Goal: Task Accomplishment & Management: Manage account settings

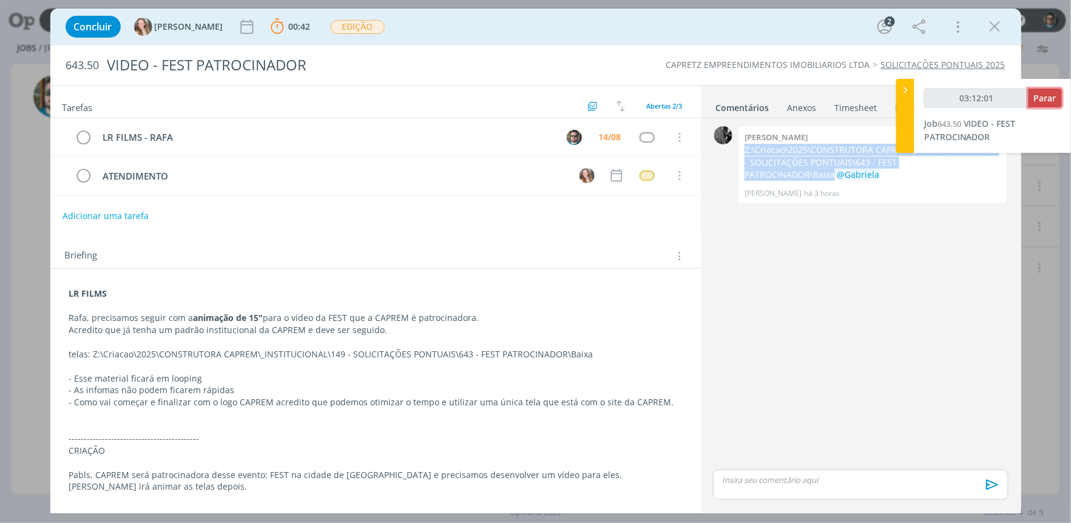
click at [1048, 89] on button "Parar" at bounding box center [1044, 98] width 33 height 19
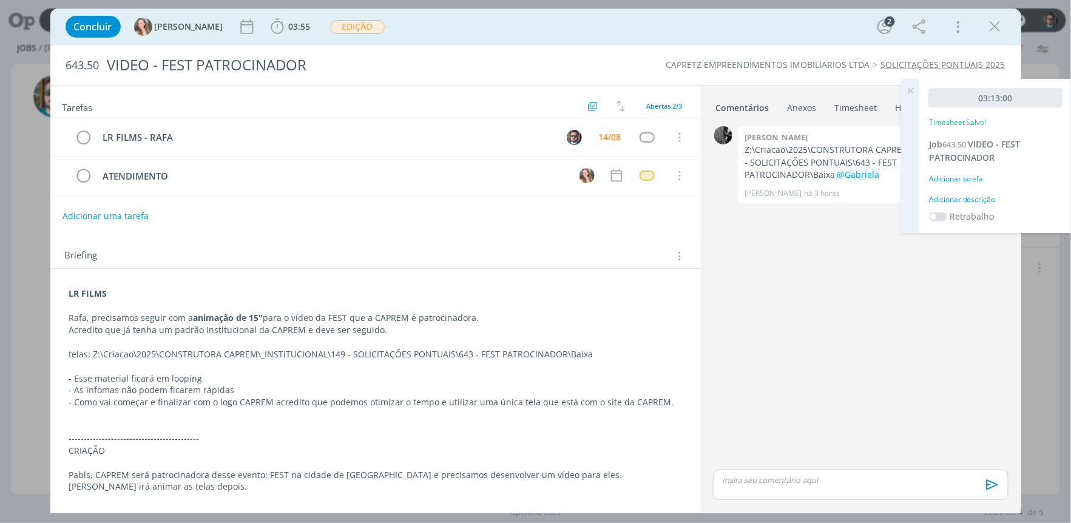
click at [912, 90] on icon at bounding box center [910, 91] width 22 height 24
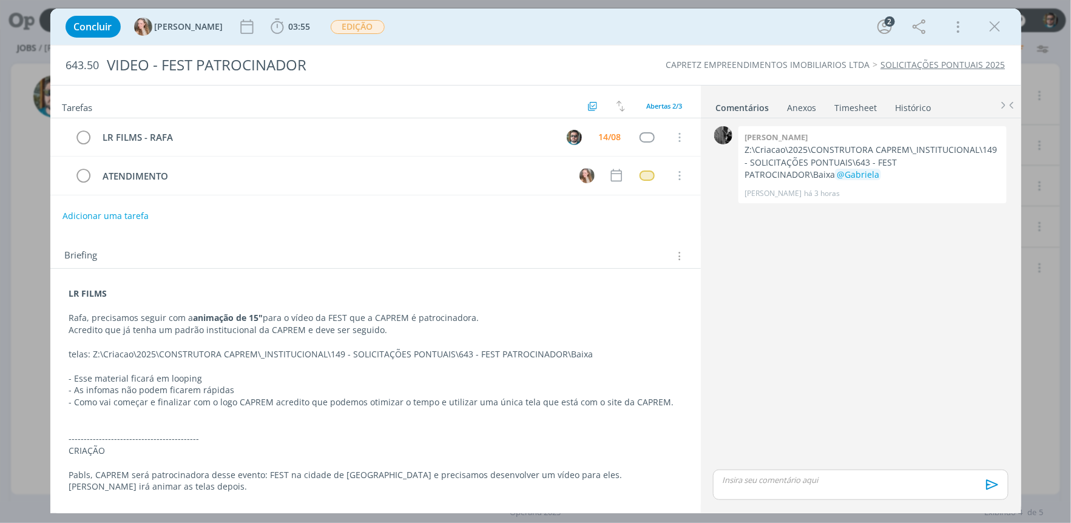
click at [843, 103] on link "Timesheet" at bounding box center [856, 105] width 44 height 18
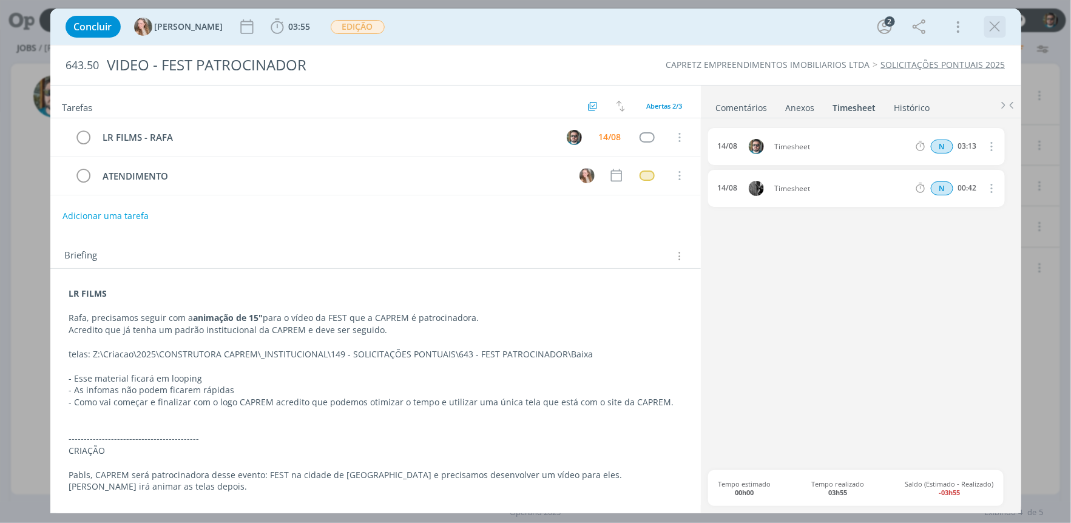
click at [995, 25] on icon "dialog" at bounding box center [995, 27] width 18 height 18
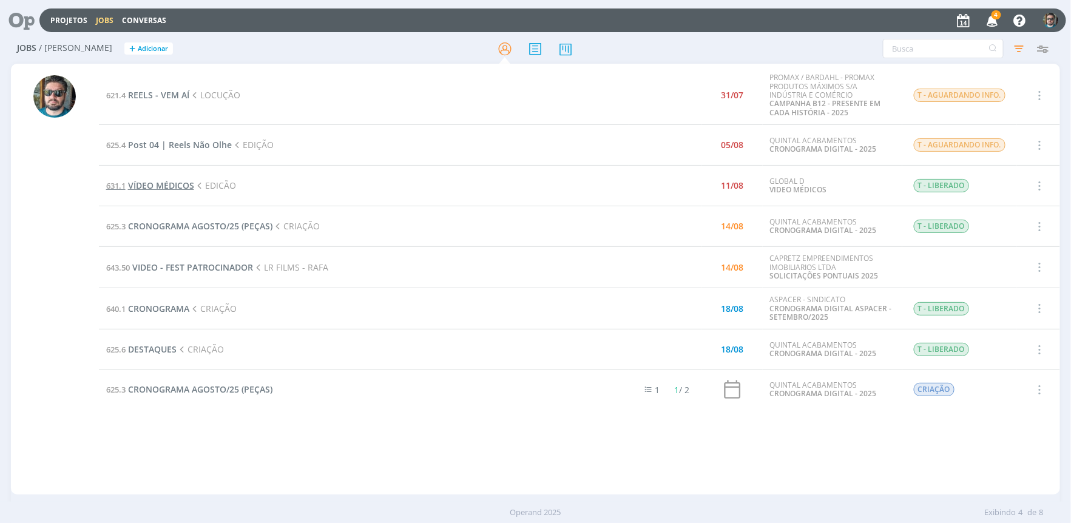
click at [185, 183] on span "VÍDEO MÉDICOS" at bounding box center [161, 186] width 66 height 12
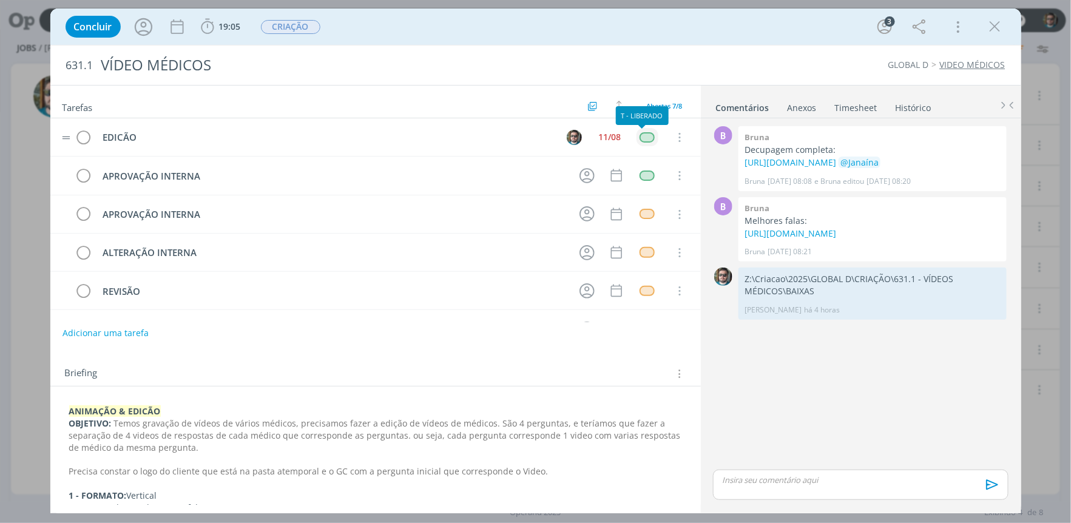
click at [641, 135] on div "dialog" at bounding box center [646, 137] width 15 height 10
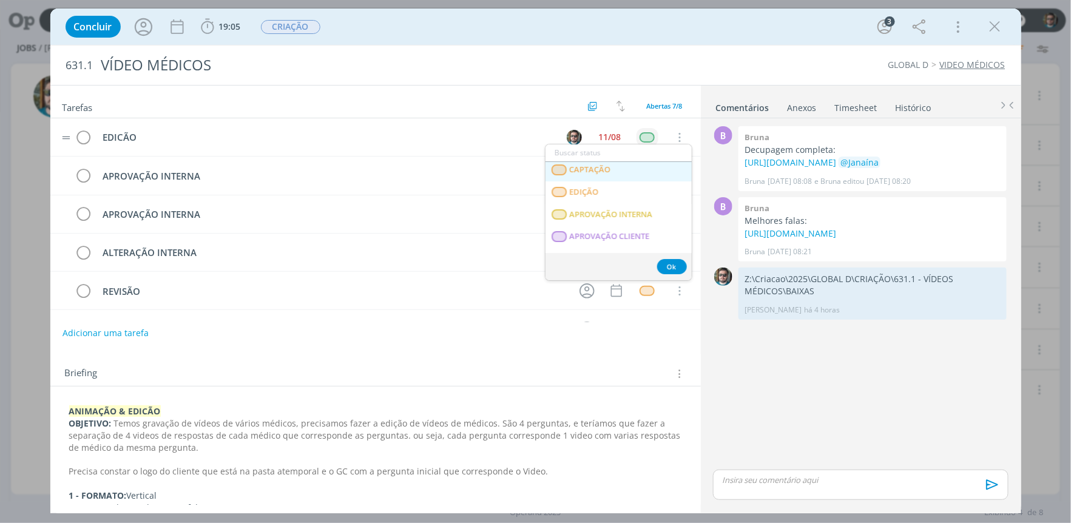
scroll to position [202, 0]
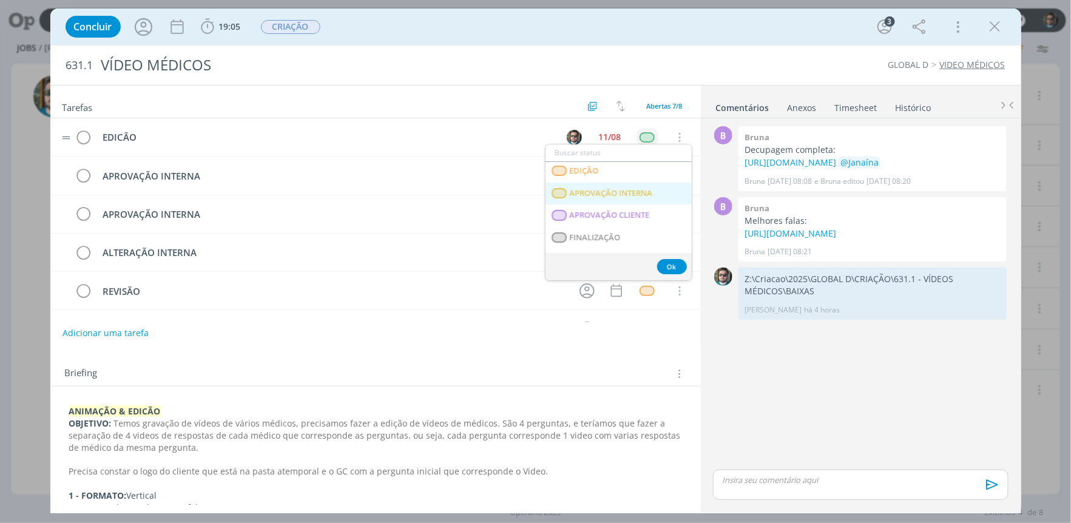
click at [608, 198] on span "APROVAÇÃO INTERNA" at bounding box center [610, 194] width 83 height 10
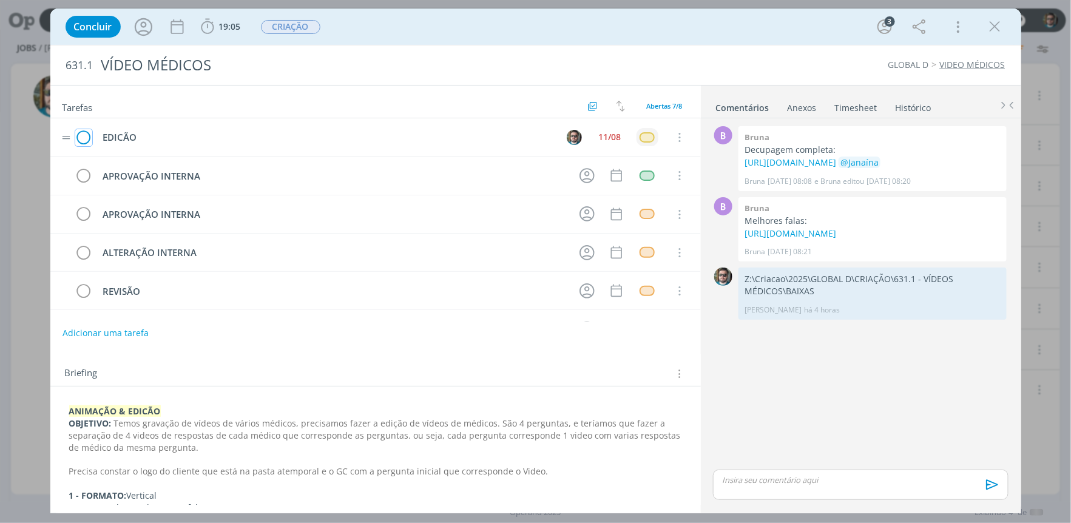
click at [76, 136] on icon "dialog" at bounding box center [83, 138] width 17 height 18
click at [300, 33] on span "CRIAÇÃO" at bounding box center [290, 27] width 59 height 14
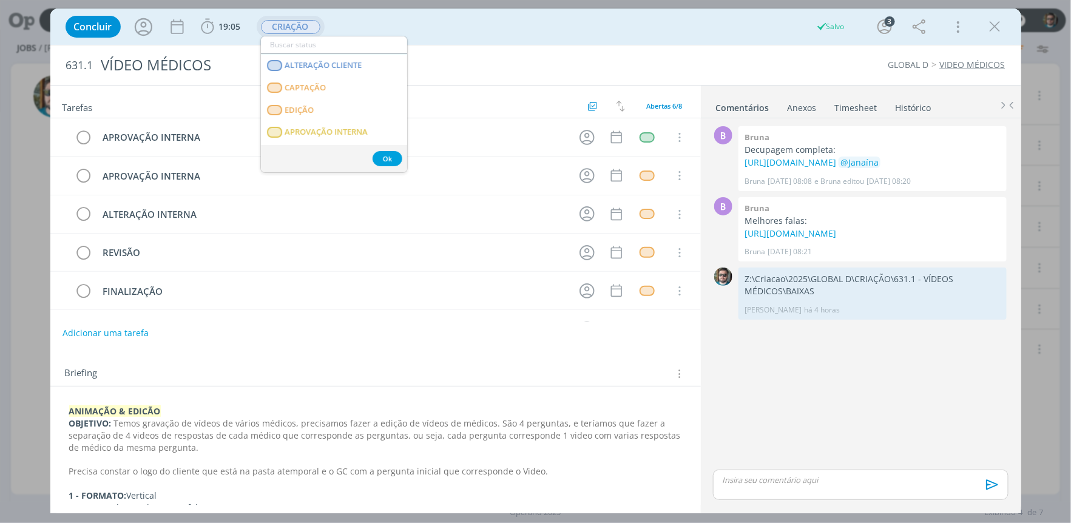
scroll to position [135, 0]
click at [332, 100] on INTERNA "APROVAÇÃO INTERNA" at bounding box center [334, 108] width 146 height 22
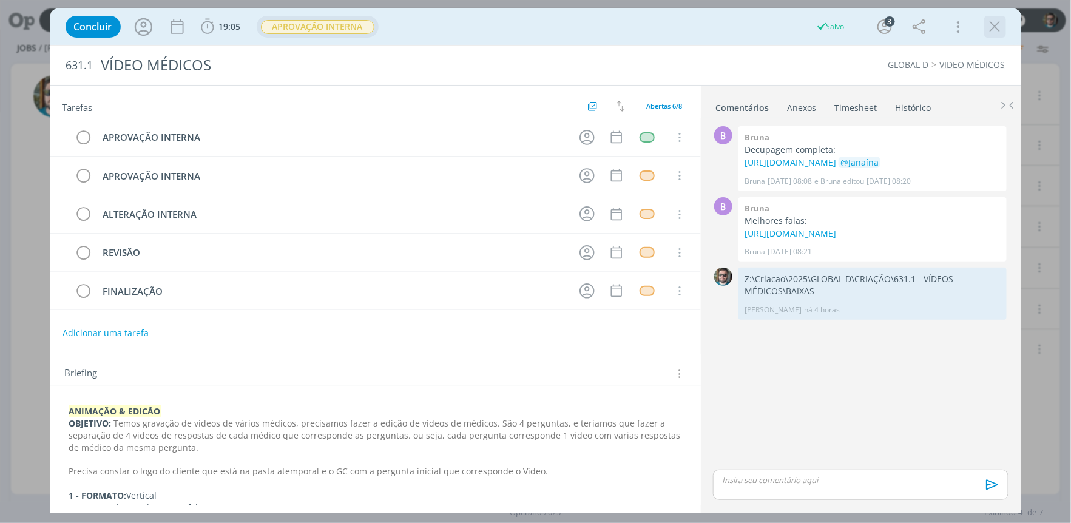
click at [991, 32] on icon "dialog" at bounding box center [995, 27] width 18 height 18
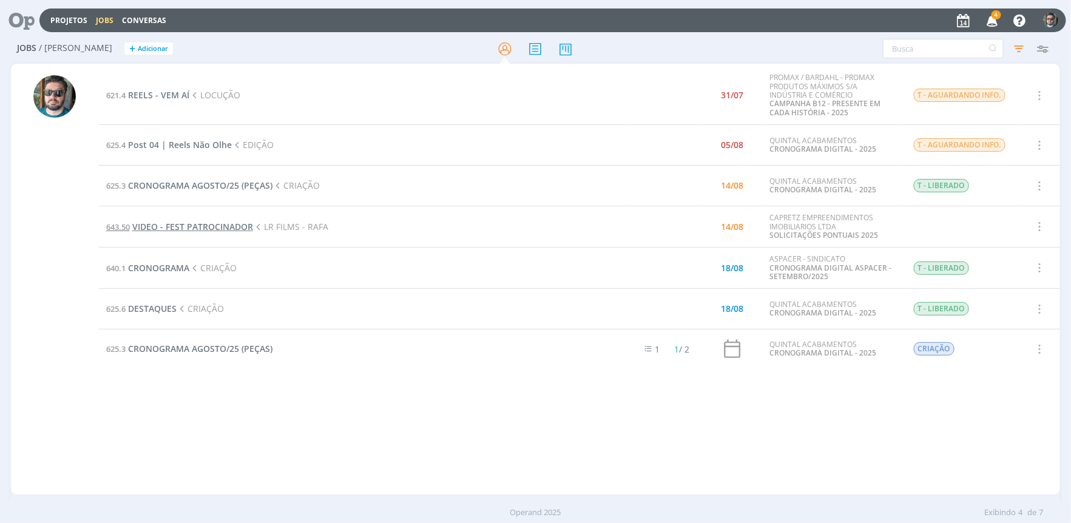
click at [220, 223] on span "VIDEO - FEST PATROCINADOR" at bounding box center [192, 227] width 121 height 12
